Goal: Task Accomplishment & Management: Complete application form

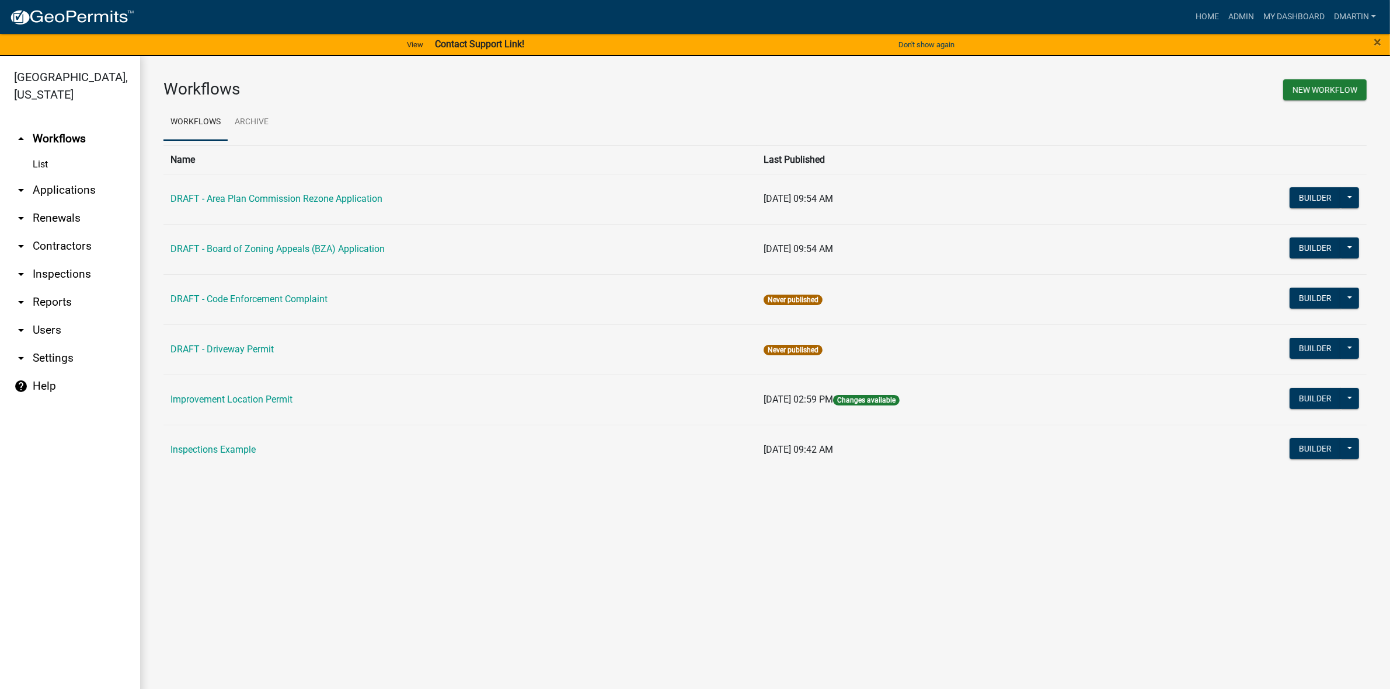
click at [62, 187] on link "arrow_drop_down Applications" at bounding box center [70, 190] width 140 height 28
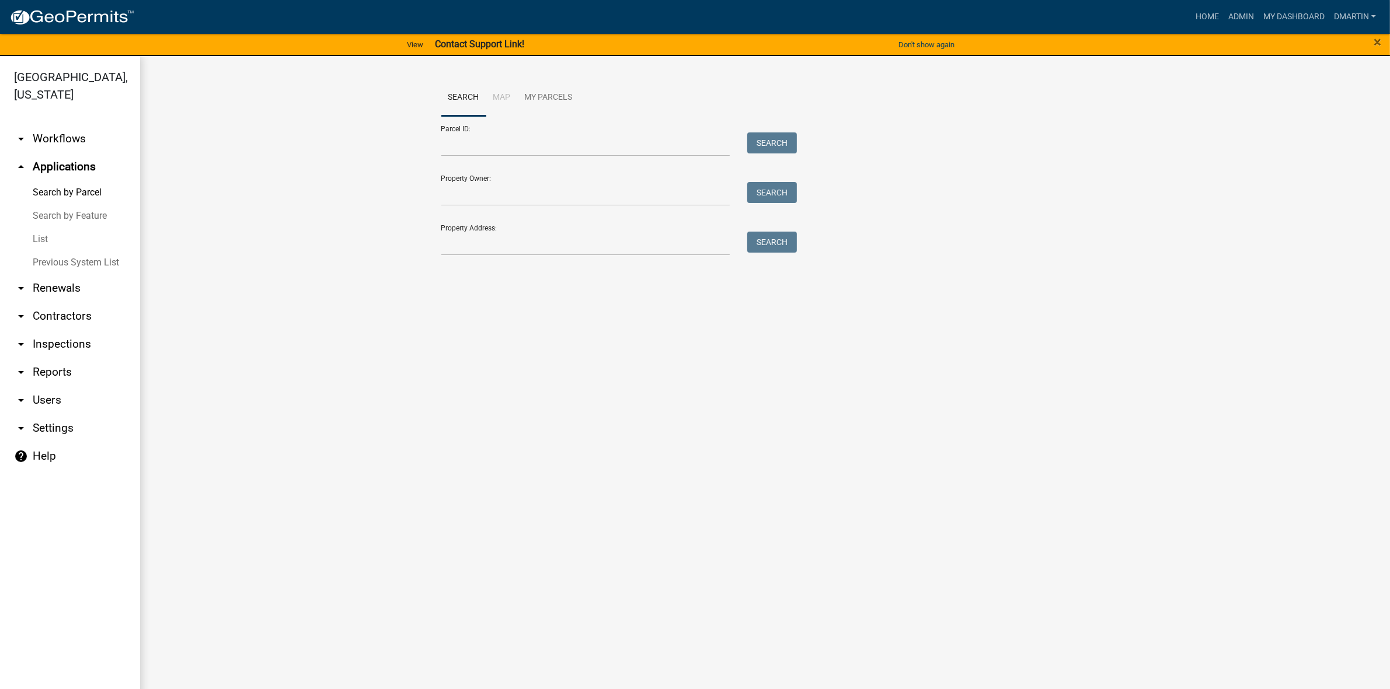
click at [44, 240] on link "List" at bounding box center [70, 239] width 140 height 23
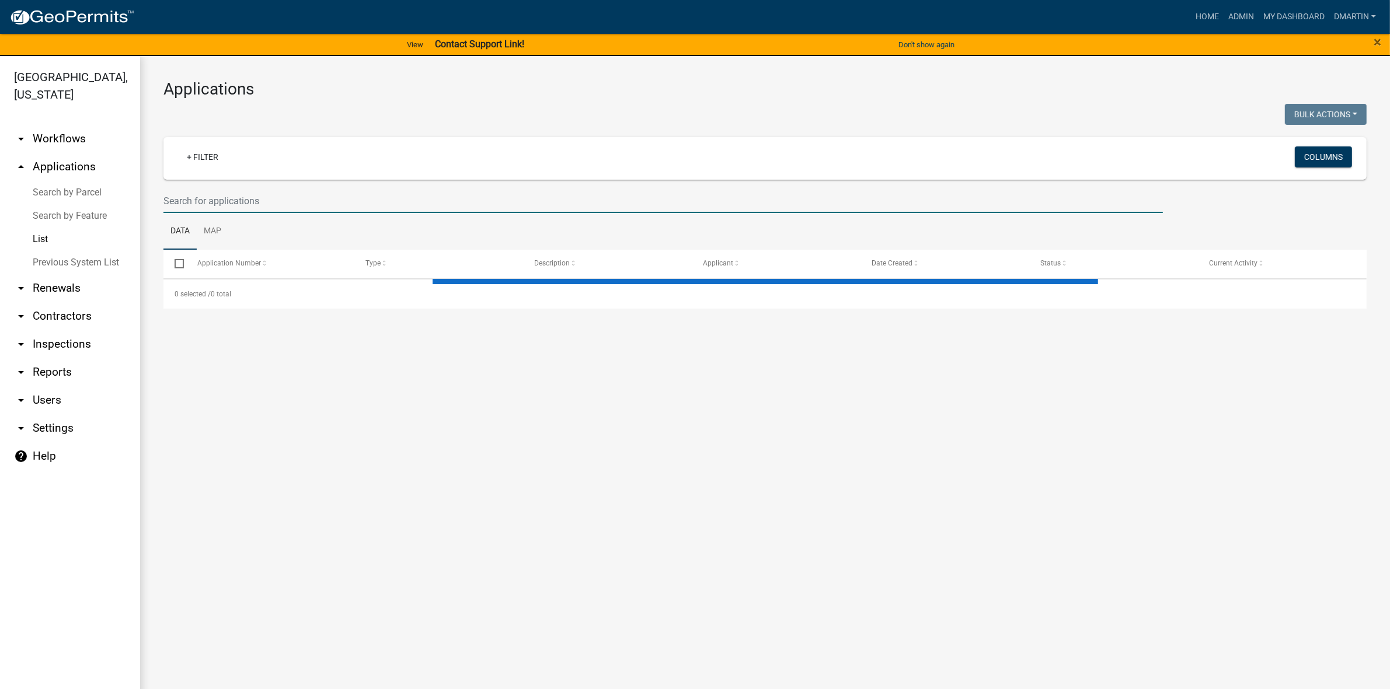
drag, startPoint x: 231, startPoint y: 203, endPoint x: 248, endPoint y: 200, distance: 17.1
click at [231, 203] on input "text" at bounding box center [662, 201] width 999 height 24
select select "3: 100"
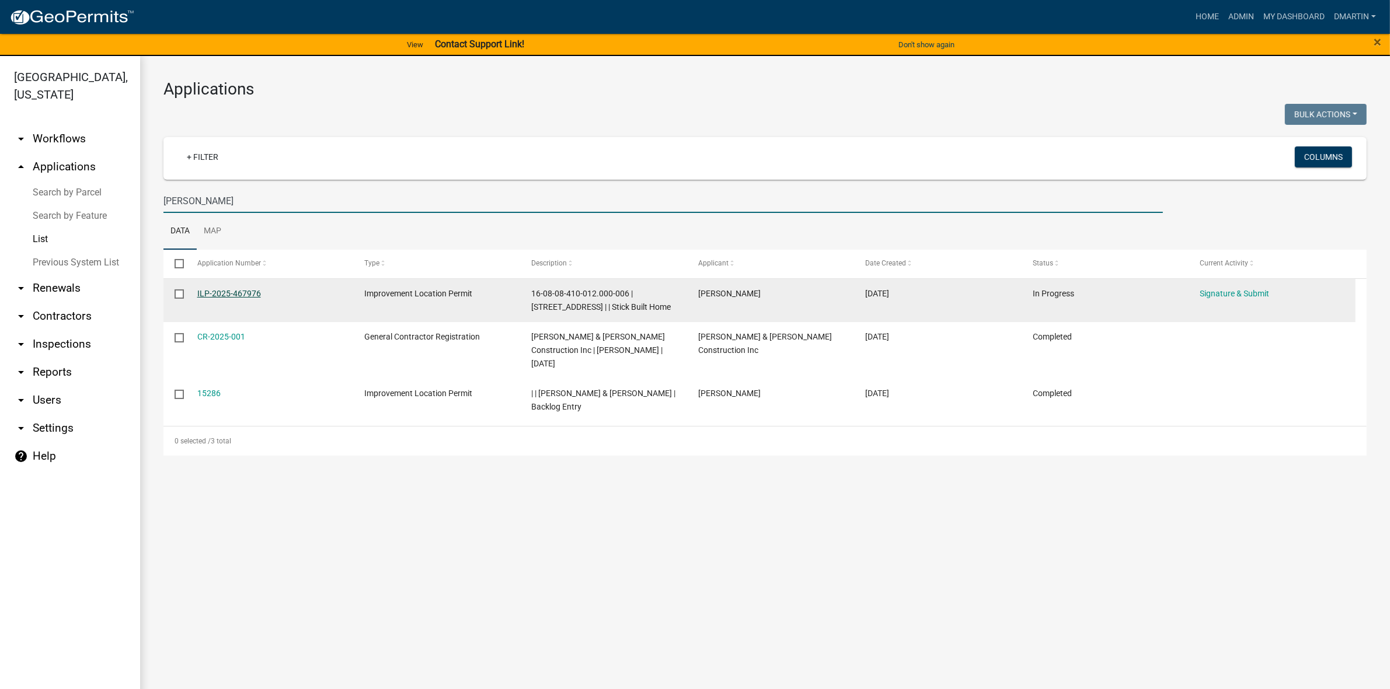
type input "[PERSON_NAME]"
click at [228, 289] on link "ILP-2025-467976" at bounding box center [229, 293] width 64 height 9
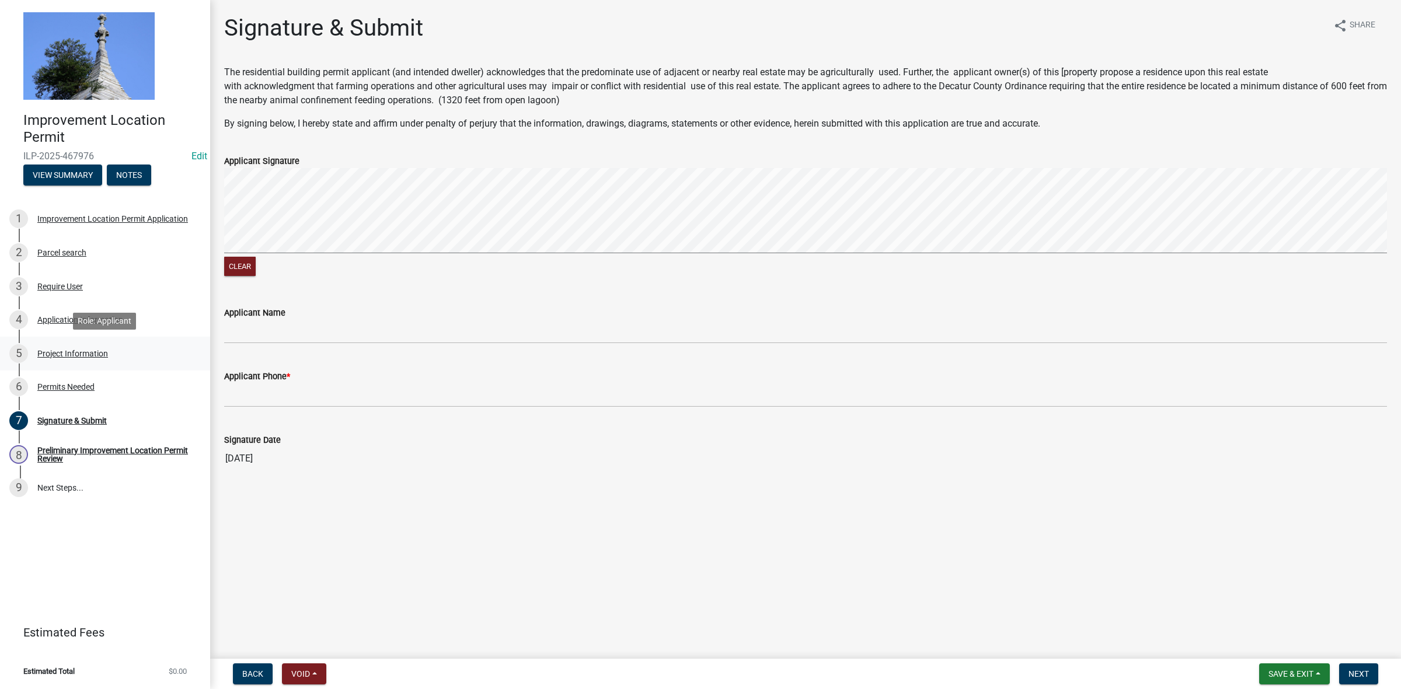
click at [60, 353] on div "Project Information" at bounding box center [72, 354] width 71 height 8
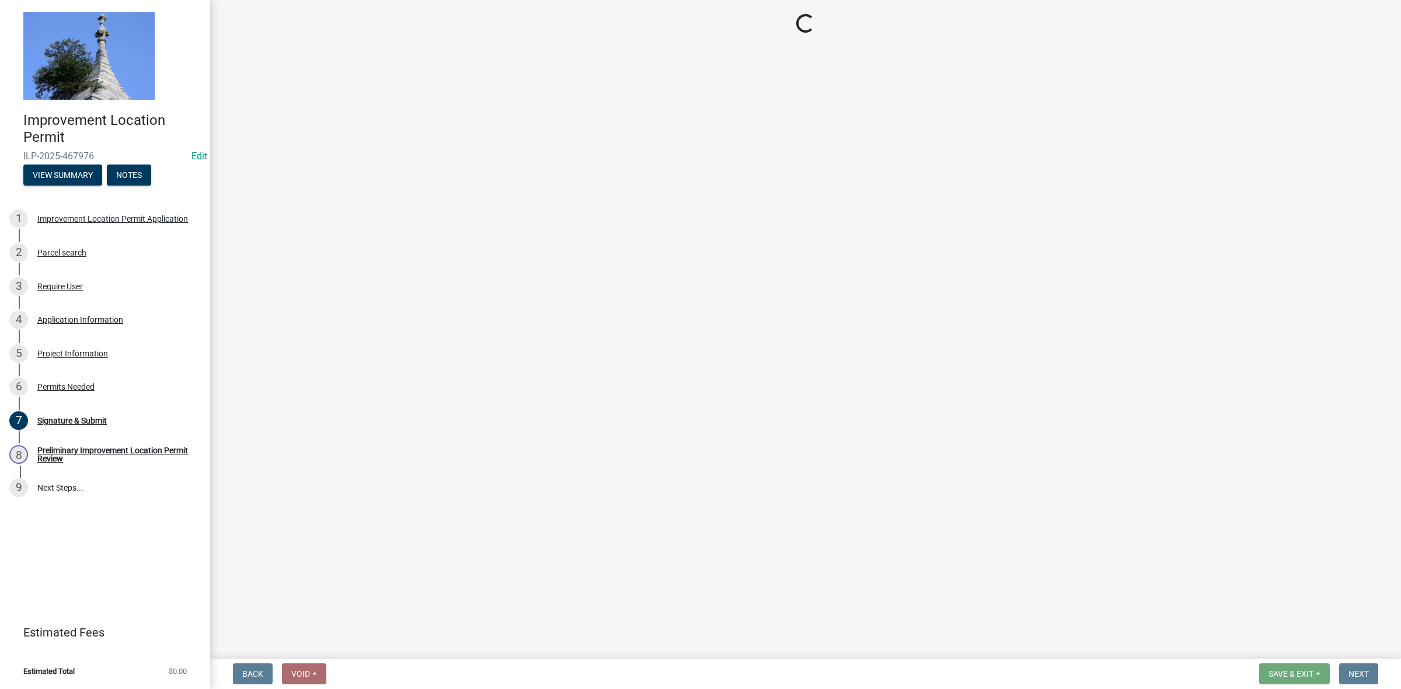
select select "9d64ea5b-356b-46b9-9003-cd08e8d798e4"
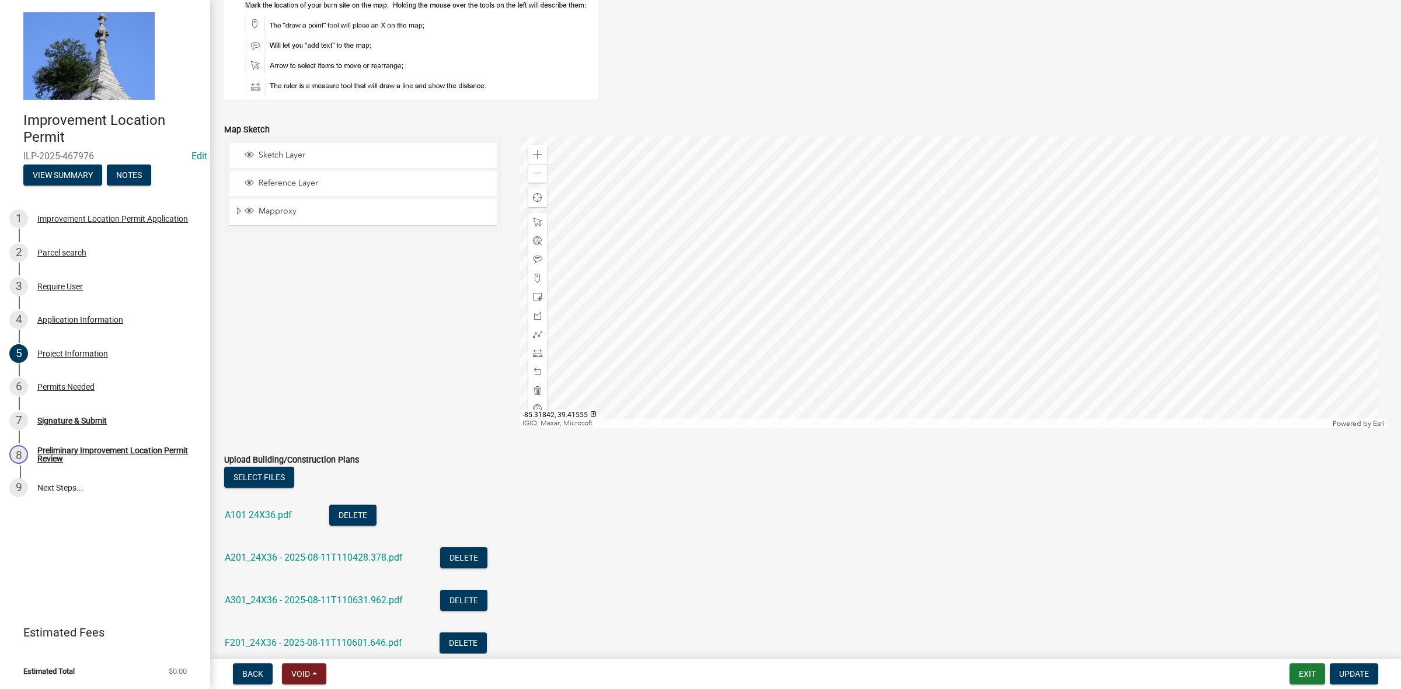
scroll to position [991, 0]
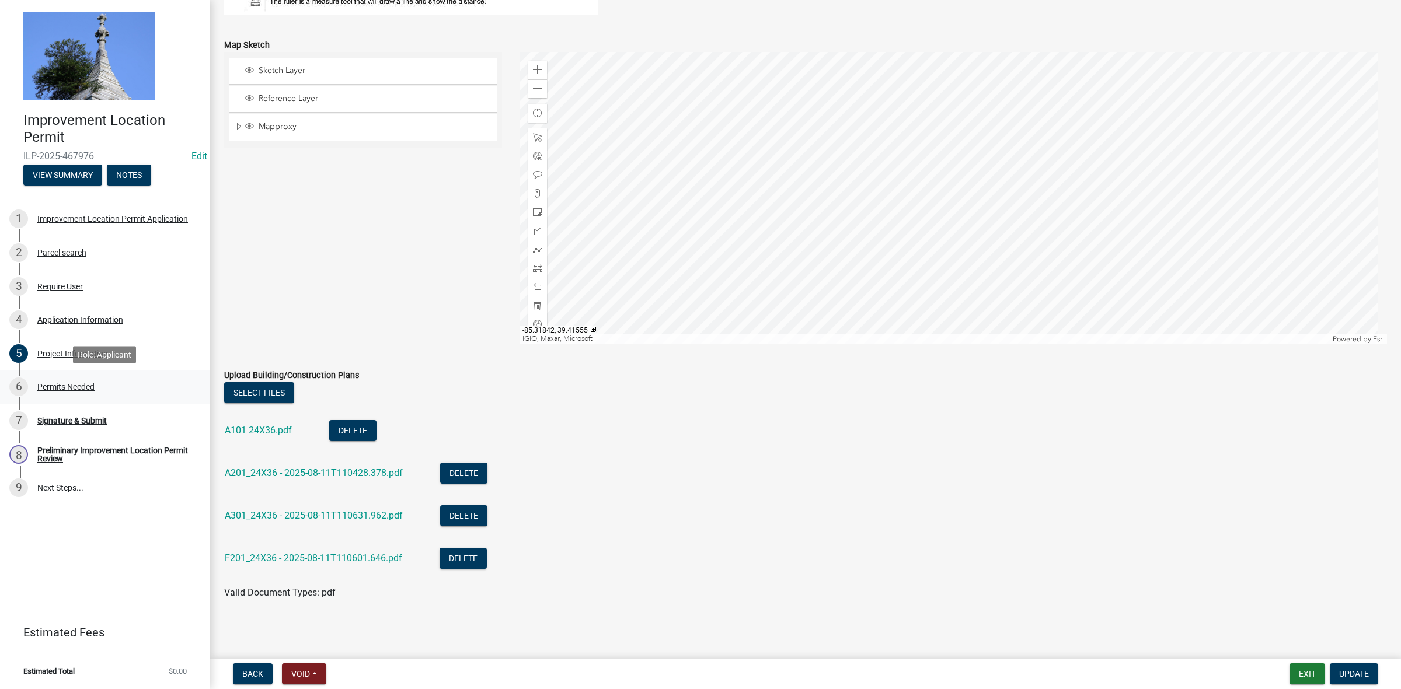
click at [76, 387] on div "Permits Needed" at bounding box center [65, 387] width 57 height 8
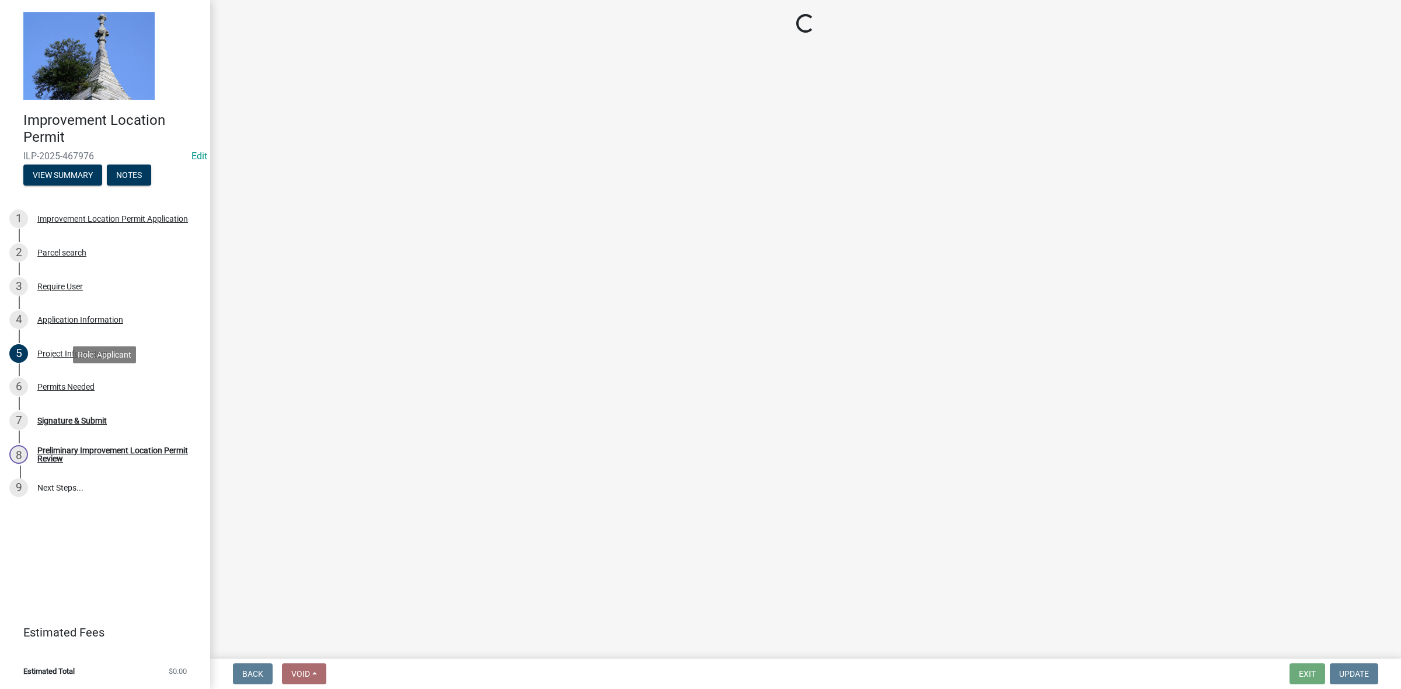
scroll to position [0, 0]
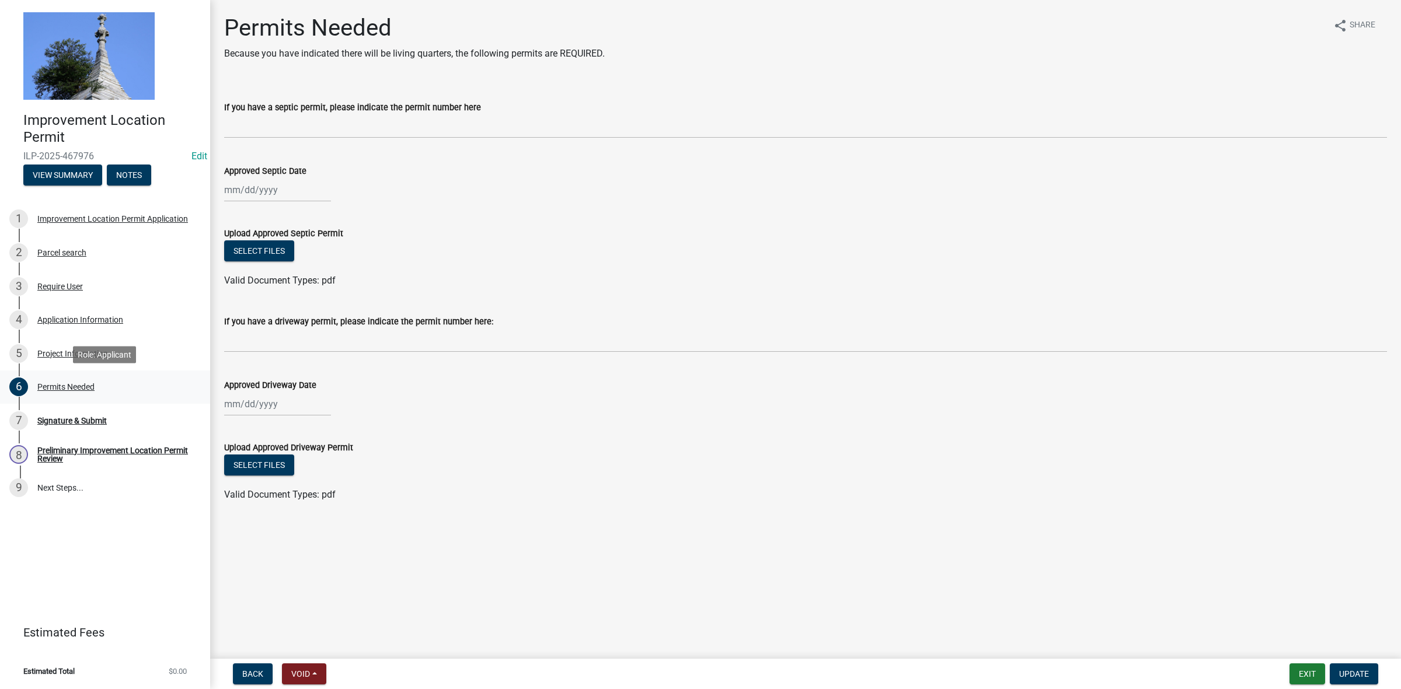
click at [68, 383] on div "Permits Needed" at bounding box center [65, 387] width 57 height 8
click at [57, 351] on div "Project Information" at bounding box center [72, 354] width 71 height 8
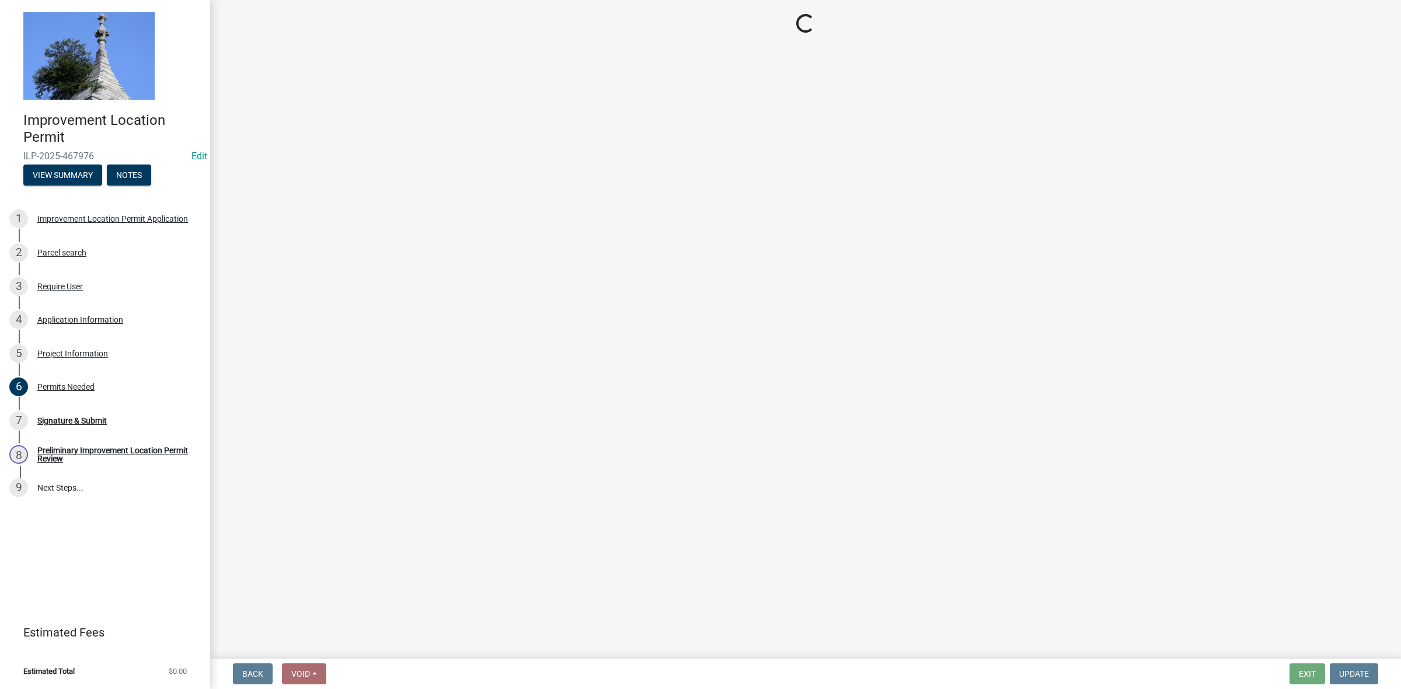
select select "9d64ea5b-356b-46b9-9003-cd08e8d798e4"
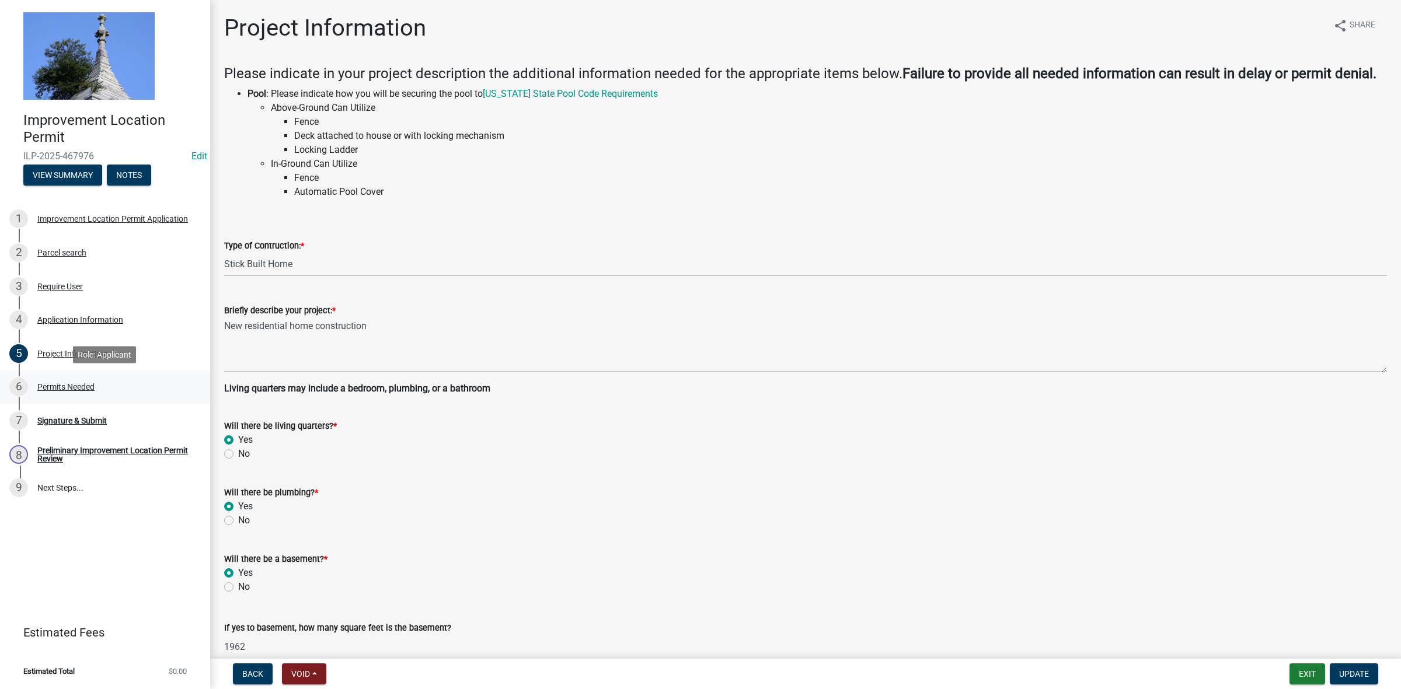
click at [82, 386] on div "Permits Needed" at bounding box center [65, 387] width 57 height 8
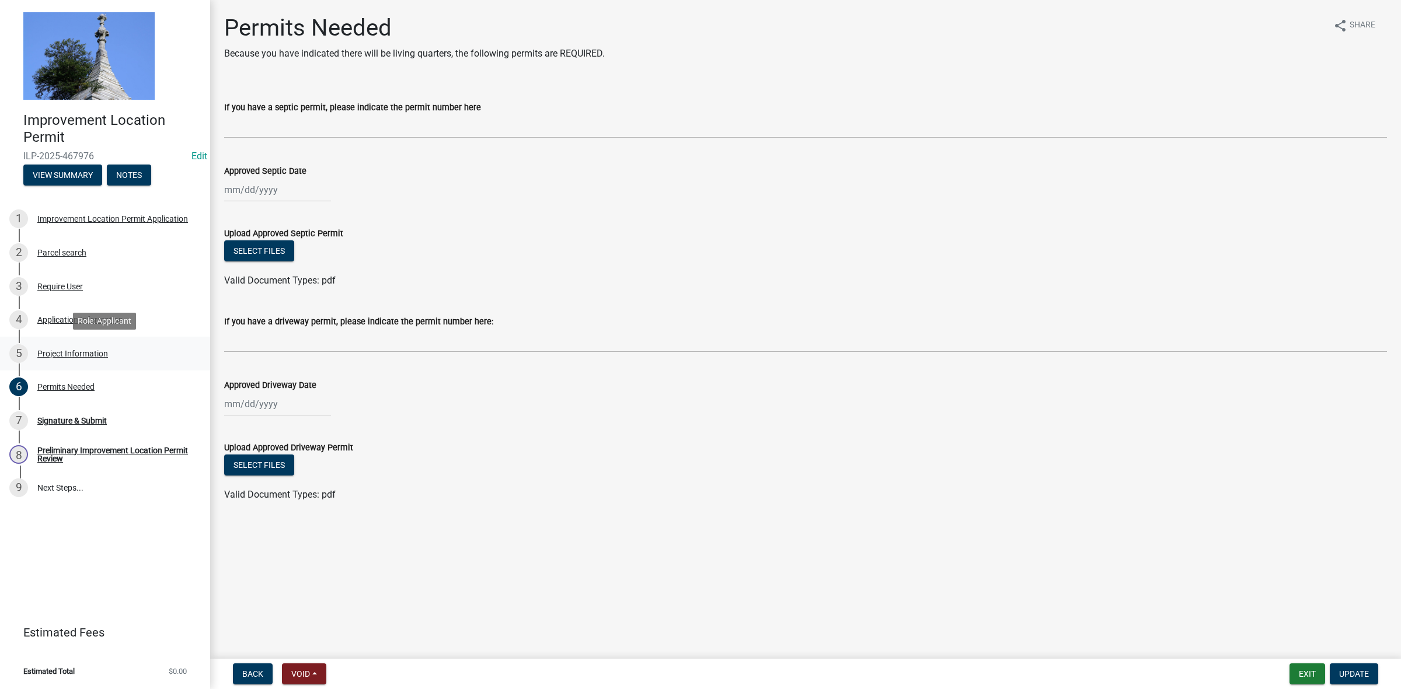
click at [72, 350] on div "Project Information" at bounding box center [72, 354] width 71 height 8
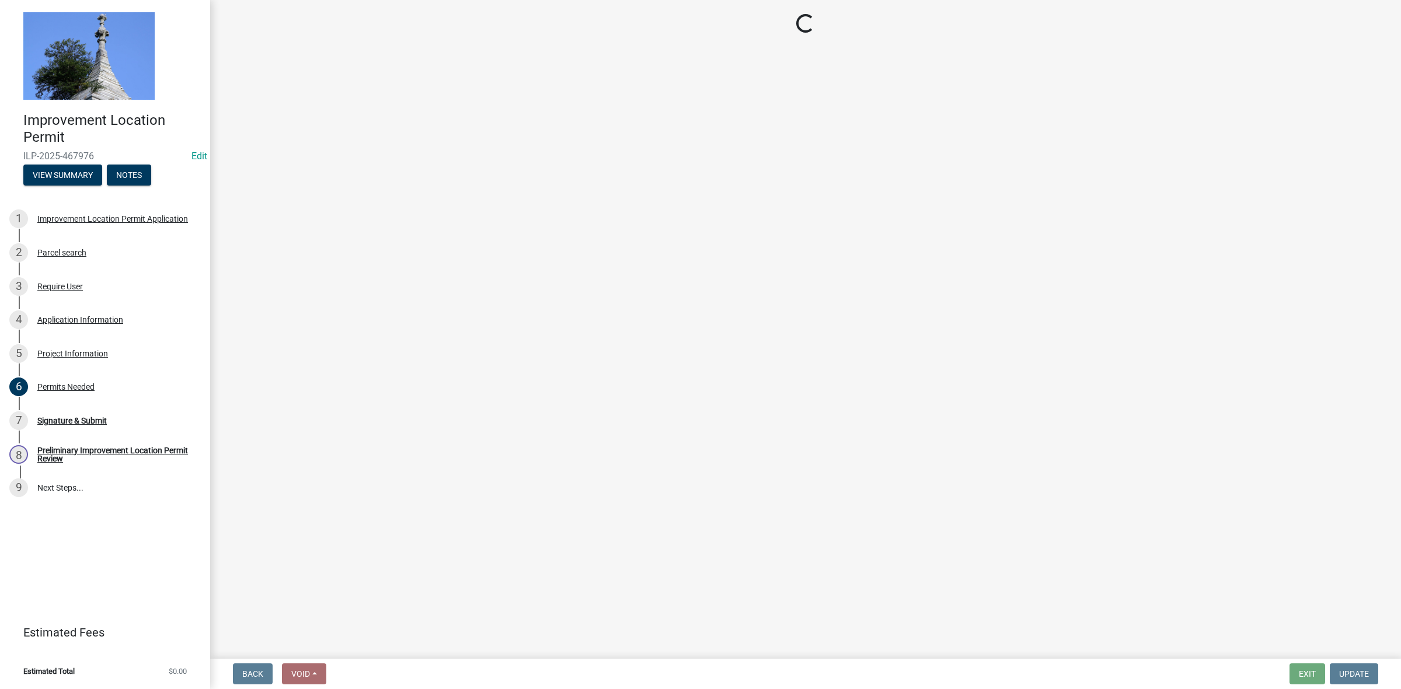
select select "9d64ea5b-356b-46b9-9003-cd08e8d798e4"
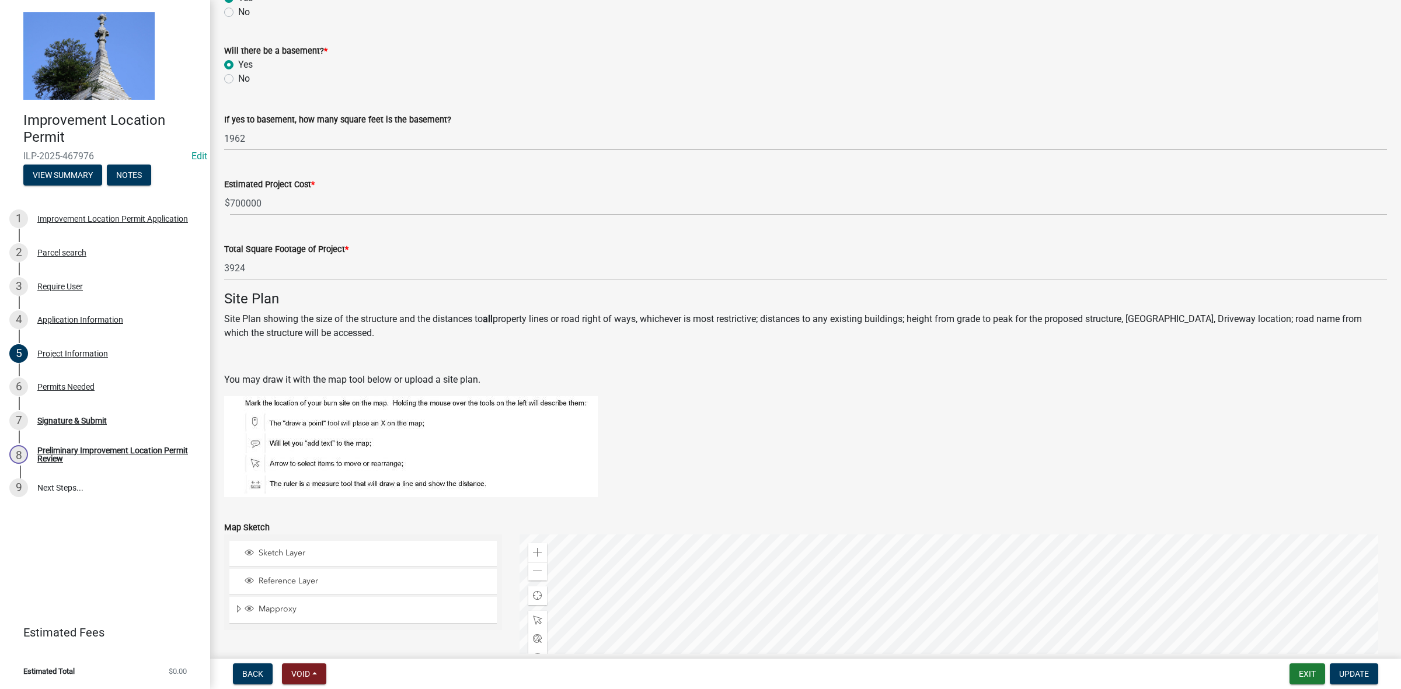
scroll to position [510, 0]
click at [105, 319] on div "Application Information" at bounding box center [80, 320] width 86 height 8
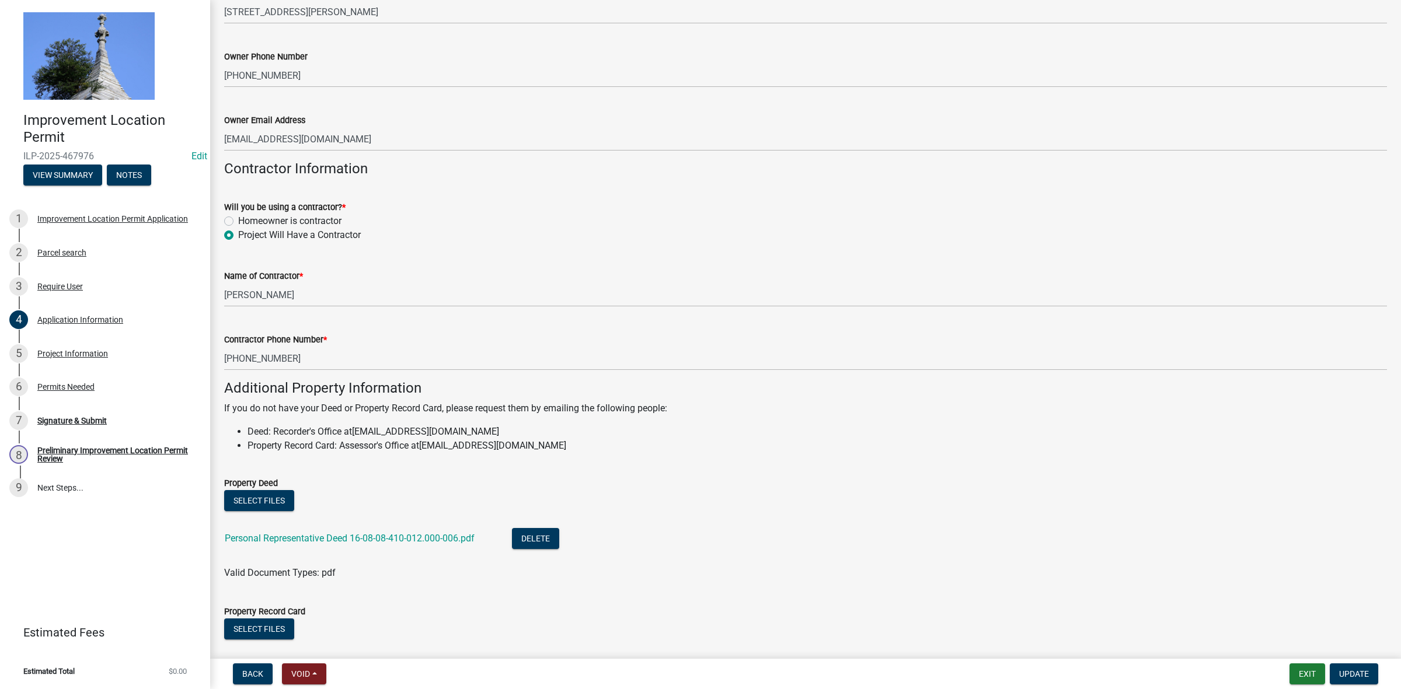
scroll to position [593, 0]
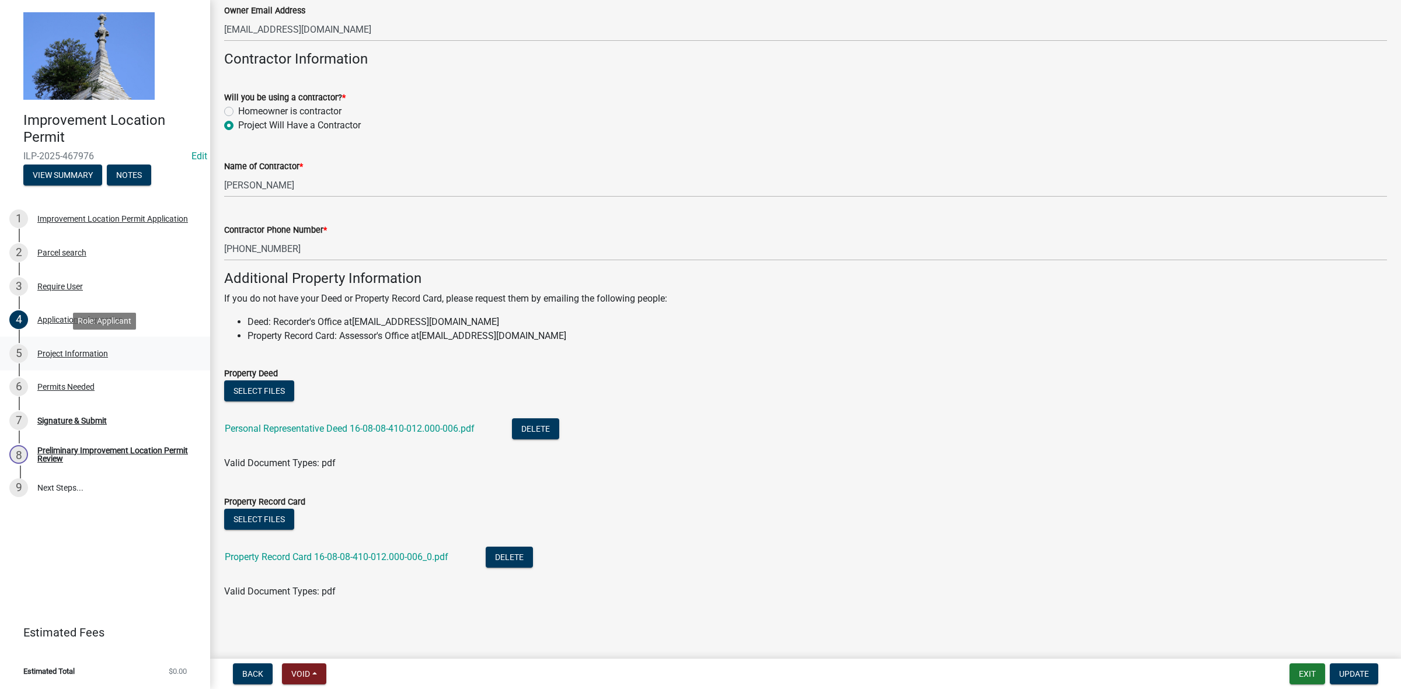
click at [82, 355] on div "Project Information" at bounding box center [72, 354] width 71 height 8
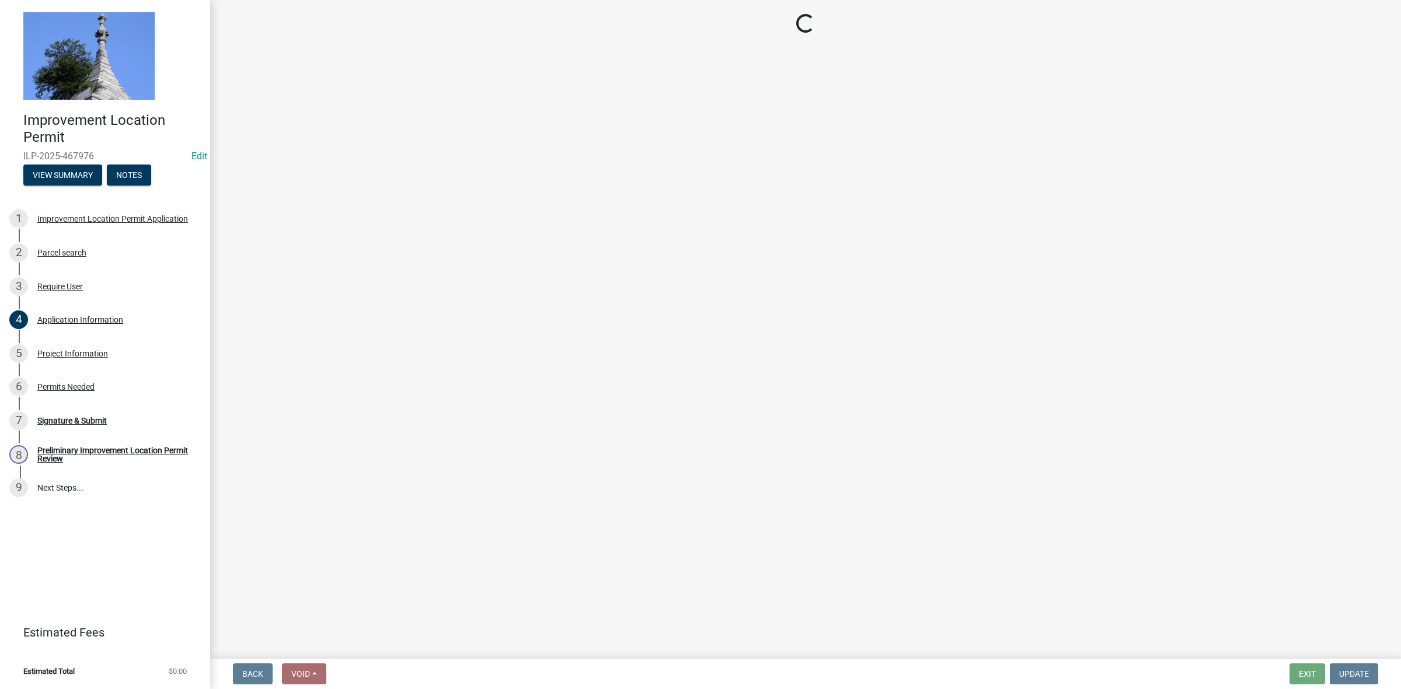
select select "9d64ea5b-356b-46b9-9003-cd08e8d798e4"
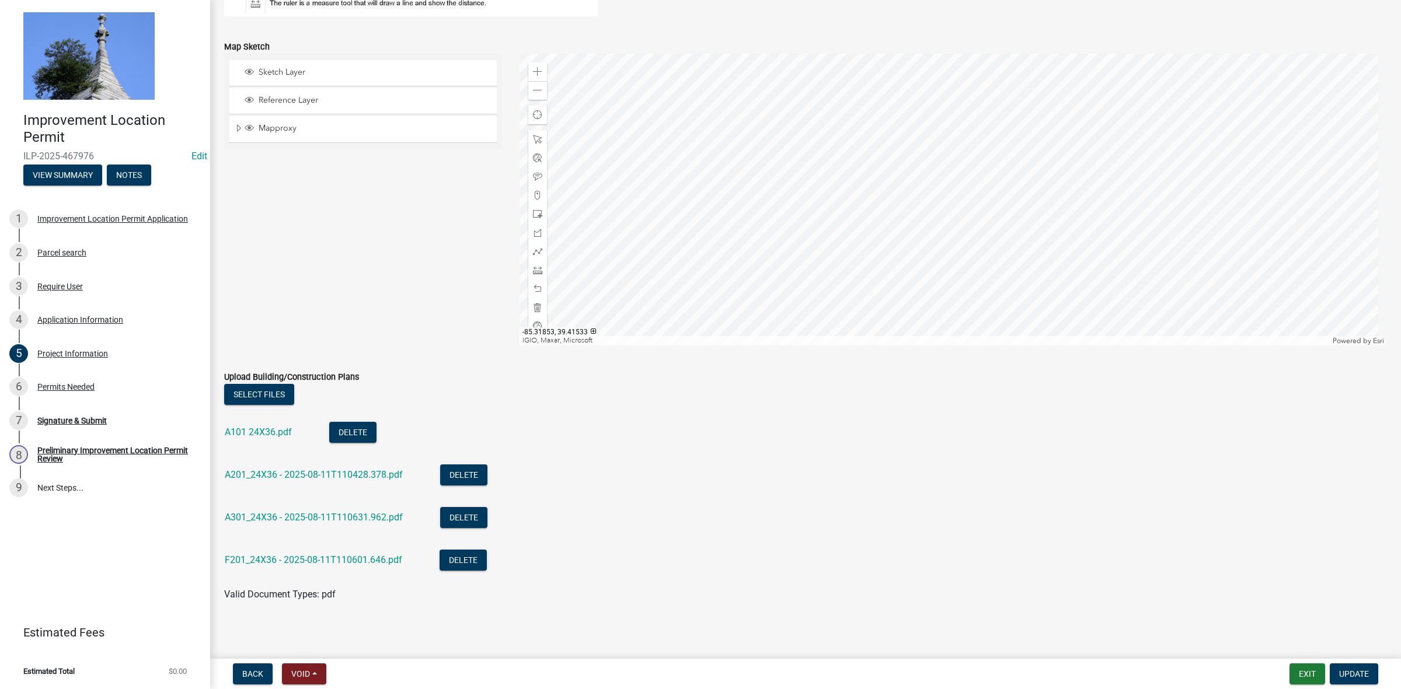
scroll to position [991, 0]
click at [71, 322] on div "Application Information" at bounding box center [80, 320] width 86 height 8
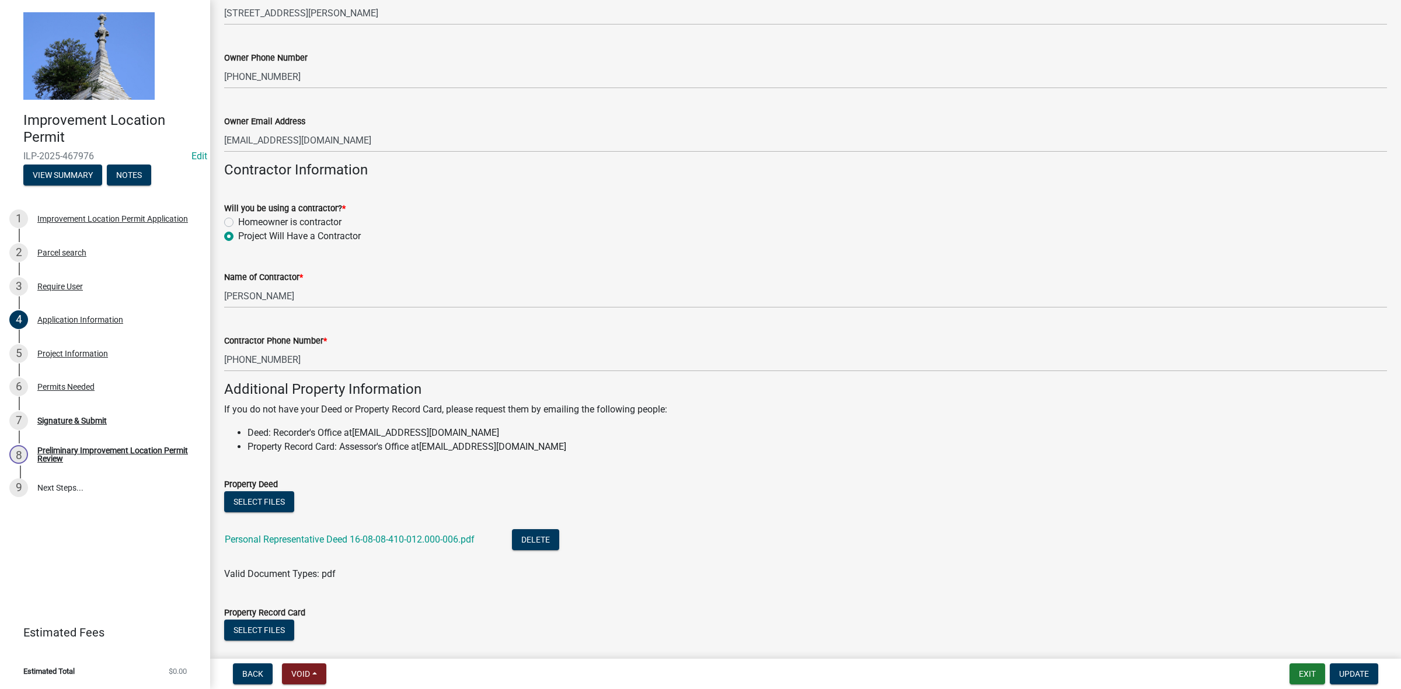
scroll to position [593, 0]
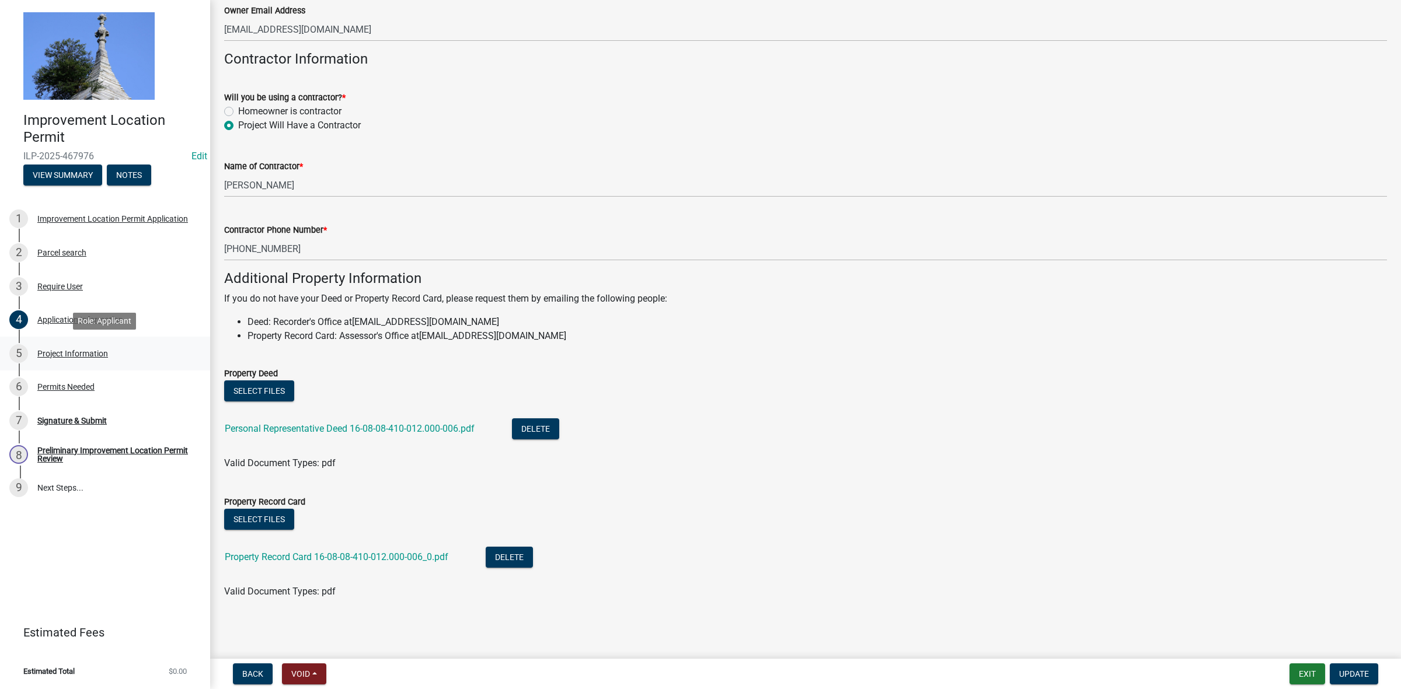
click at [70, 353] on div "Project Information" at bounding box center [72, 354] width 71 height 8
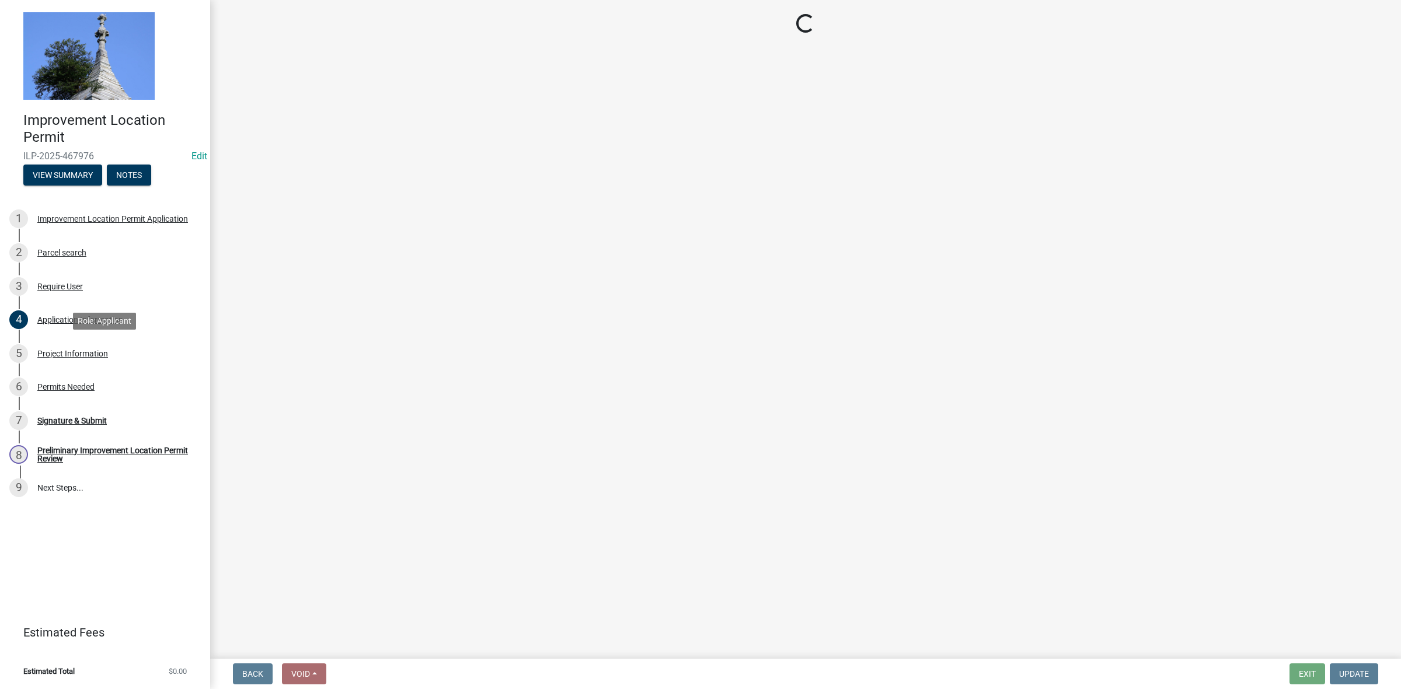
scroll to position [0, 0]
select select "9d64ea5b-356b-46b9-9003-cd08e8d798e4"
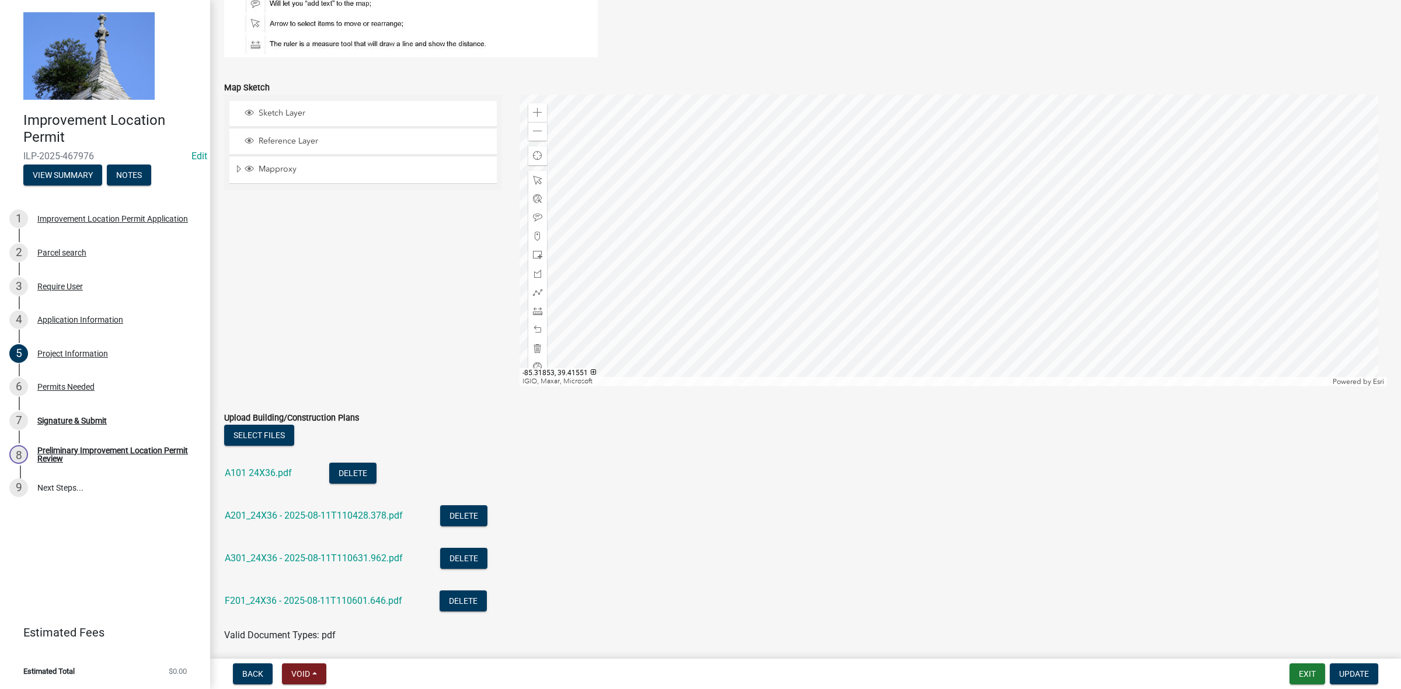
scroll to position [991, 0]
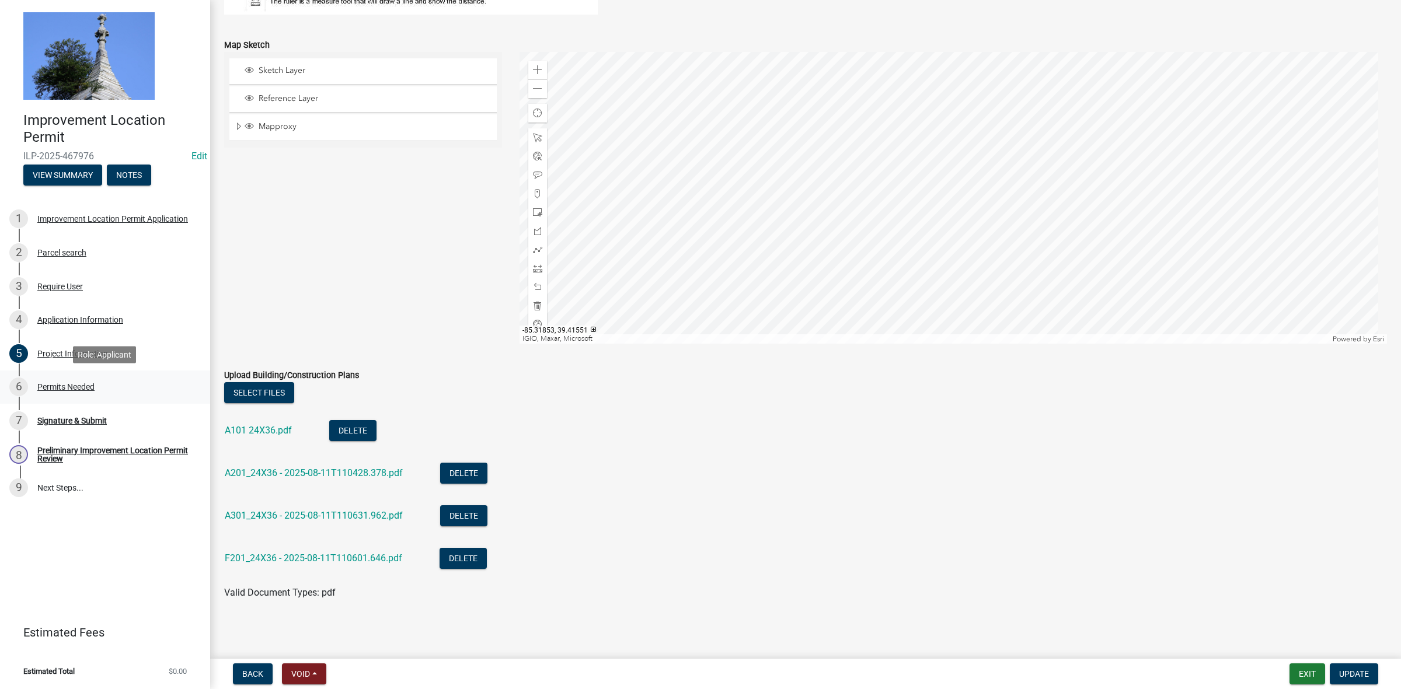
click at [71, 384] on div "Permits Needed" at bounding box center [65, 387] width 57 height 8
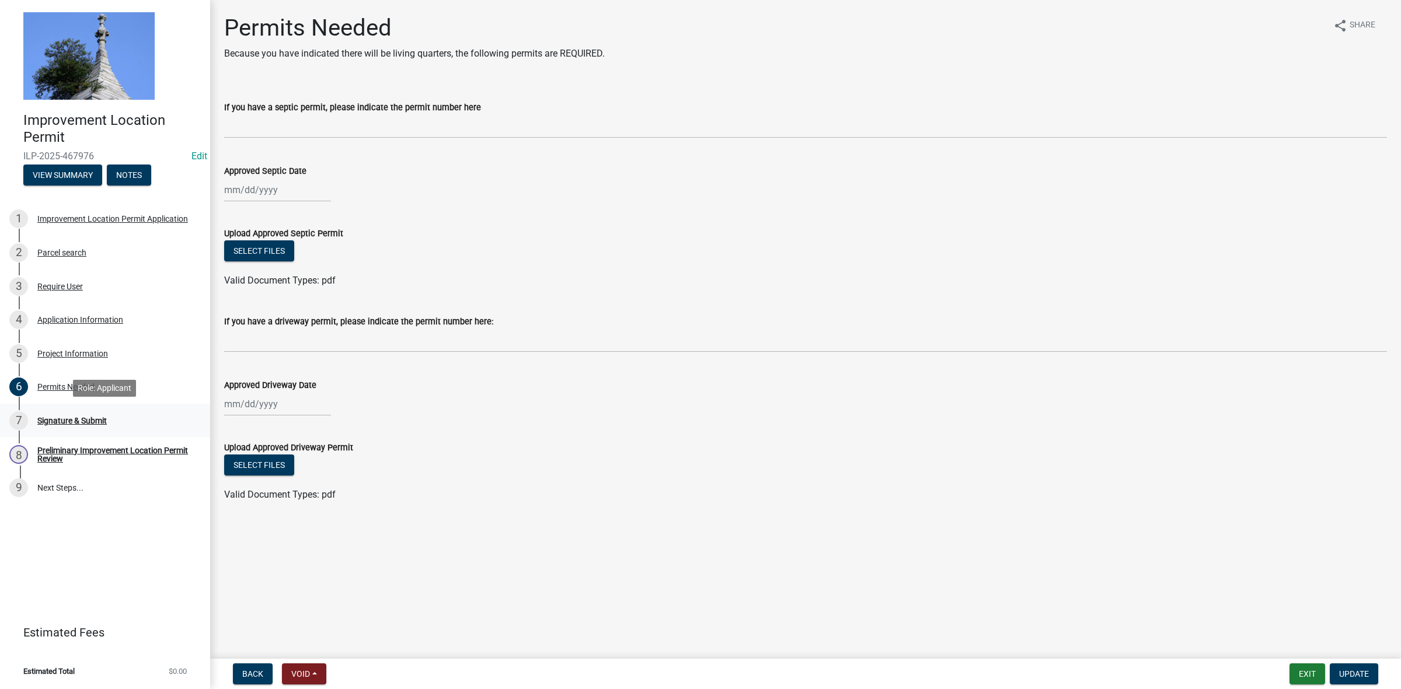
click at [91, 418] on div "Signature & Submit" at bounding box center [71, 421] width 69 height 8
